Goal: Communication & Community: Share content

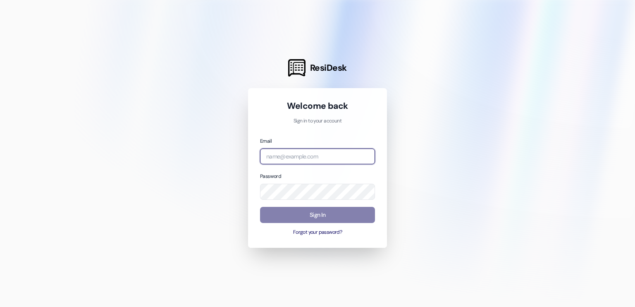
click at [294, 157] on input "email" at bounding box center [317, 156] width 115 height 16
type input "[EMAIL_ADDRESS][DOMAIN_NAME]"
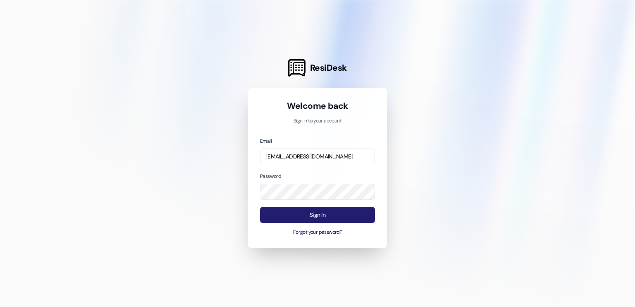
click at [285, 213] on button "Sign In" at bounding box center [317, 215] width 115 height 16
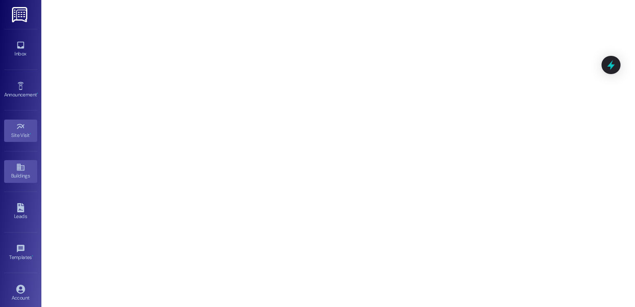
click at [16, 168] on icon at bounding box center [20, 167] width 9 height 9
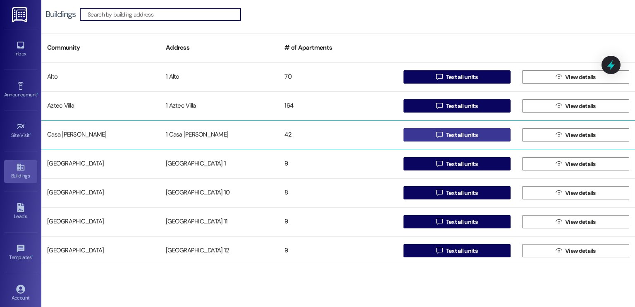
click at [467, 136] on span "Text all units" at bounding box center [461, 135] width 31 height 9
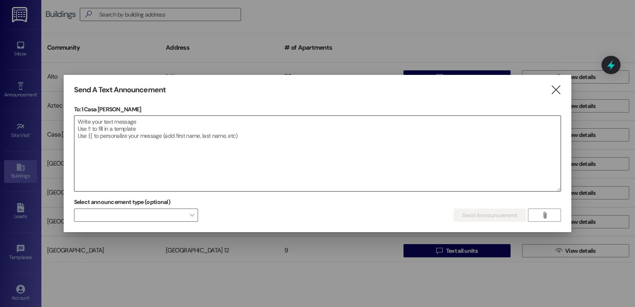
click at [240, 120] on textarea at bounding box center [317, 153] width 487 height 75
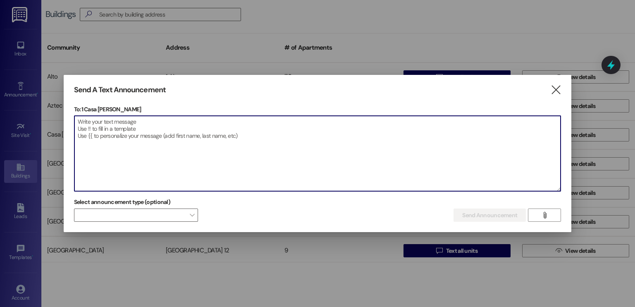
paste textarea "Hi Casa Members, This is [PERSON_NAME]. I will not be attending my normal offic…"
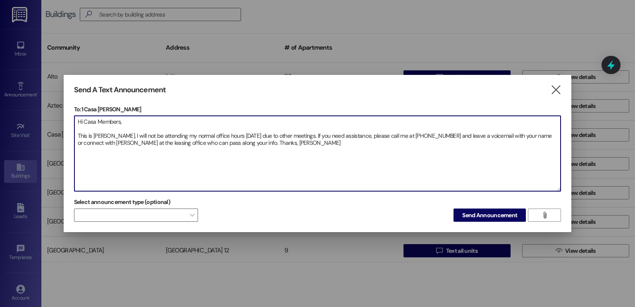
paste textarea "Hola, miembros de Casa: Soy [PERSON_NAME]. Mañana no estaré disponible en mi ho…"
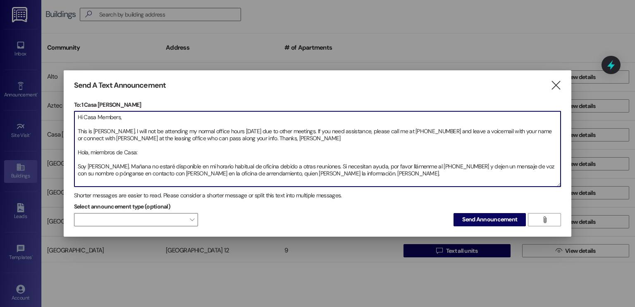
click at [138, 151] on textarea "Hi Casa Members, This is [PERSON_NAME]. I will not be attending my normal offic…" at bounding box center [317, 148] width 487 height 75
drag, startPoint x: 323, startPoint y: 167, endPoint x: 264, endPoint y: 167, distance: 59.6
click at [264, 167] on textarea "Hi Casa Members, This is [PERSON_NAME]. I will not be attending my normal offic…" at bounding box center [317, 148] width 487 height 75
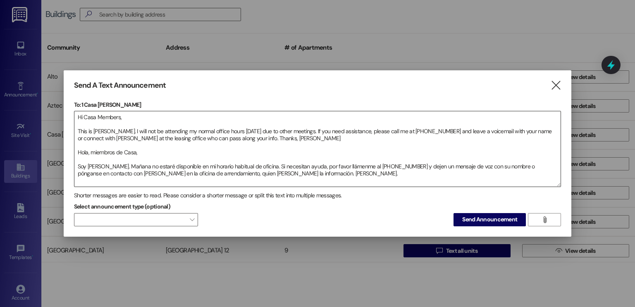
click at [331, 172] on textarea "Hi Casa Members, This is [PERSON_NAME]. I will not be attending my normal offic…" at bounding box center [317, 148] width 487 height 75
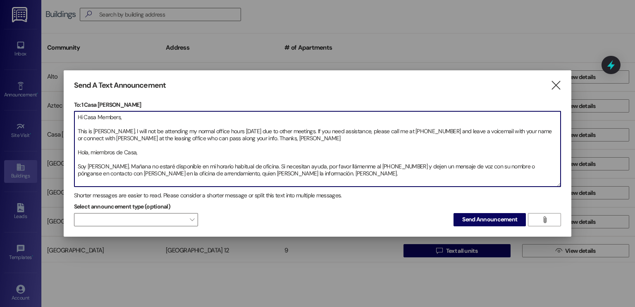
click at [280, 173] on textarea "Hi Casa Members, This is [PERSON_NAME]. I will not be attending my normal offic…" at bounding box center [317, 148] width 487 height 75
click at [333, 170] on textarea "Hi Casa Members, This is [PERSON_NAME]. I will not be attending my normal offic…" at bounding box center [317, 148] width 487 height 75
click at [328, 176] on textarea "Hi Casa Members, This is [PERSON_NAME]. I will not be attending my normal offic…" at bounding box center [317, 148] width 487 height 75
click at [292, 173] on textarea "Hi Casa Members, This is [PERSON_NAME]. I will not be attending my normal offic…" at bounding box center [317, 148] width 487 height 75
click at [250, 174] on textarea "Hi Casa Members, This is [PERSON_NAME]. I will not be attending my normal offic…" at bounding box center [317, 148] width 487 height 75
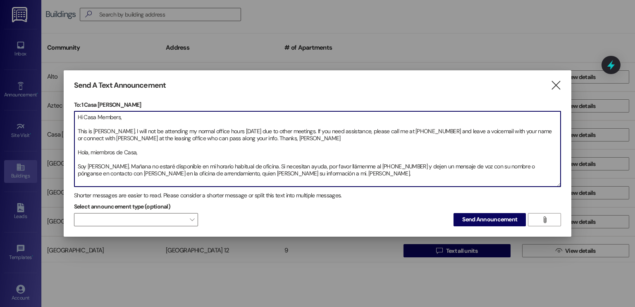
click at [344, 174] on textarea "Hi Casa Members, This is [PERSON_NAME]. I will not be attending my normal offic…" at bounding box center [317, 148] width 487 height 75
click at [148, 153] on textarea "Hi Casa Members, This is [PERSON_NAME]. I will not be attending my normal offic…" at bounding box center [317, 148] width 487 height 75
click at [119, 130] on textarea "Hi Casa Members, This is [PERSON_NAME]. I will not be attending my normal offic…" at bounding box center [317, 148] width 487 height 75
click at [113, 165] on textarea "Hi Casa Members, This is [PERSON_NAME] from [PERSON_NAME]. I will not be attend…" at bounding box center [317, 148] width 487 height 75
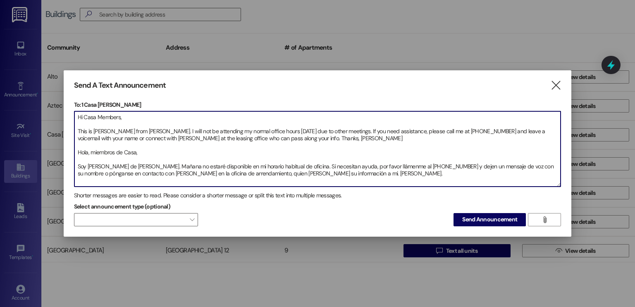
click at [394, 132] on textarea "Hi Casa Members, This is [PERSON_NAME] from [PERSON_NAME]. I will not be attend…" at bounding box center [317, 148] width 487 height 75
click at [334, 165] on textarea "Hi Casa Members, This is [PERSON_NAME] from [PERSON_NAME]. I will not be attend…" at bounding box center [317, 148] width 487 height 75
click at [405, 174] on textarea "Hi Casa Members, This is [PERSON_NAME] from [PERSON_NAME]. I will not be attend…" at bounding box center [317, 148] width 487 height 75
click at [282, 130] on textarea "Hi Casa Members, This is [PERSON_NAME] from [PERSON_NAME]. I will not be attend…" at bounding box center [317, 148] width 487 height 75
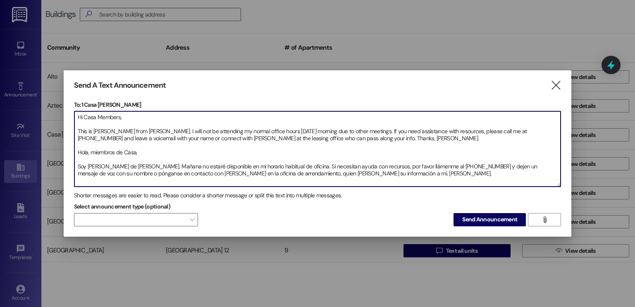
click at [320, 137] on textarea "Hi Casa Members, This is [PERSON_NAME] from [PERSON_NAME]. I will not be attend…" at bounding box center [317, 148] width 487 height 75
type textarea "Hi Casa Members, This is [PERSON_NAME] from [PERSON_NAME]. I will not be attend…"
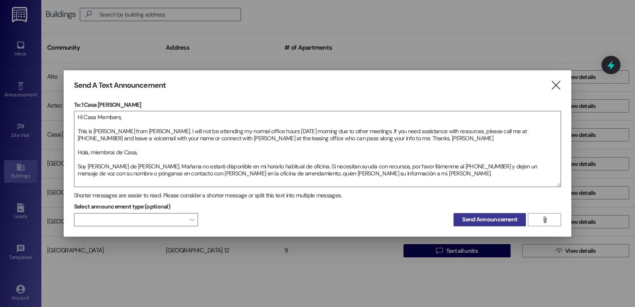
click at [491, 219] on span "Send Announcement" at bounding box center [489, 219] width 55 height 9
